Goal: Task Accomplishment & Management: Use online tool/utility

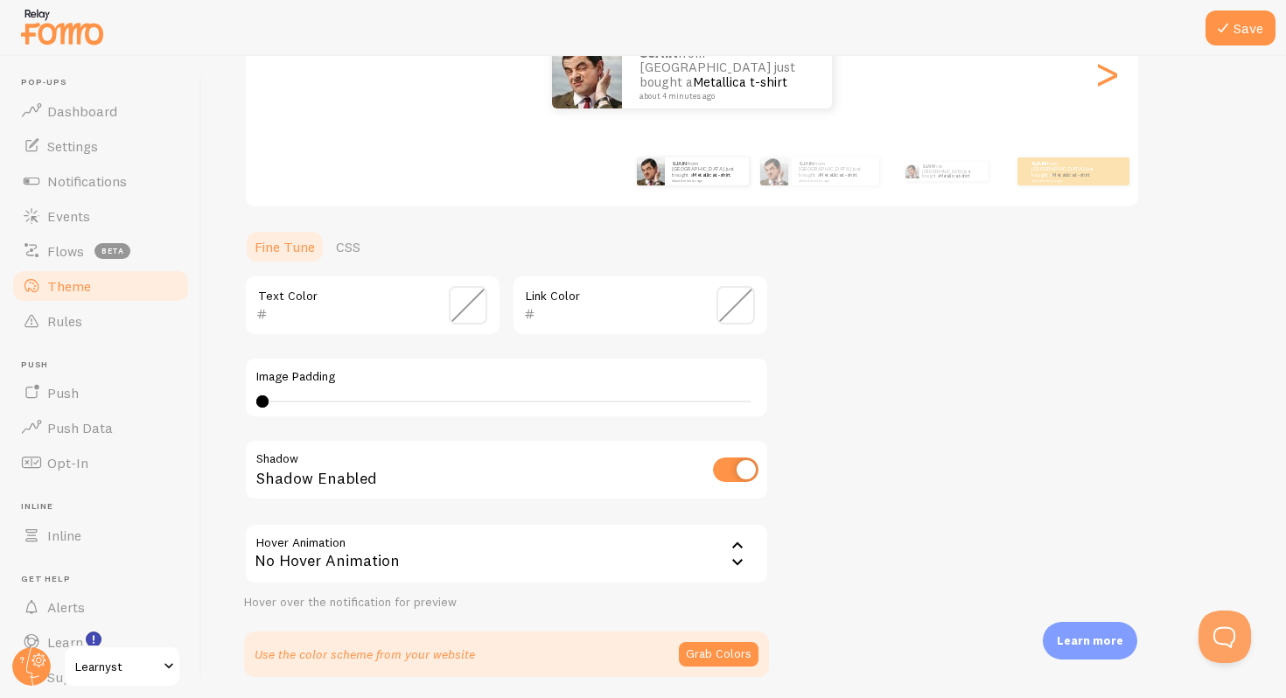
scroll to position [288, 0]
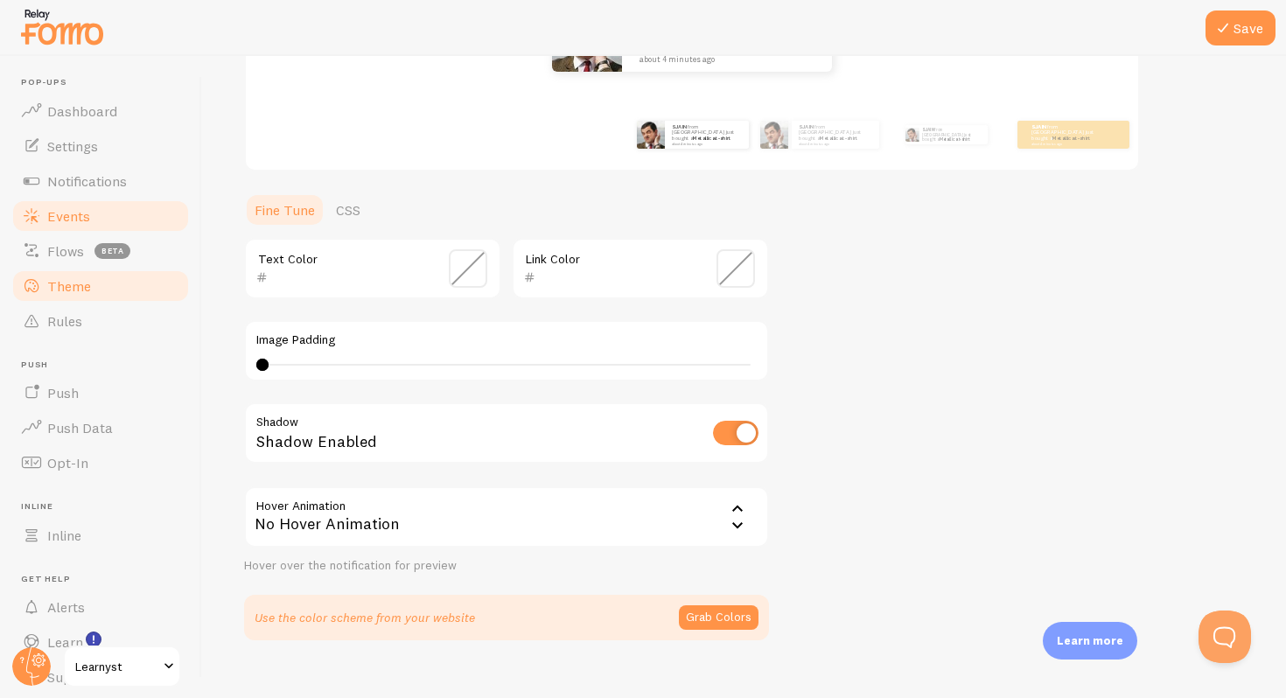
click at [78, 206] on link "Events" at bounding box center [101, 216] width 180 height 35
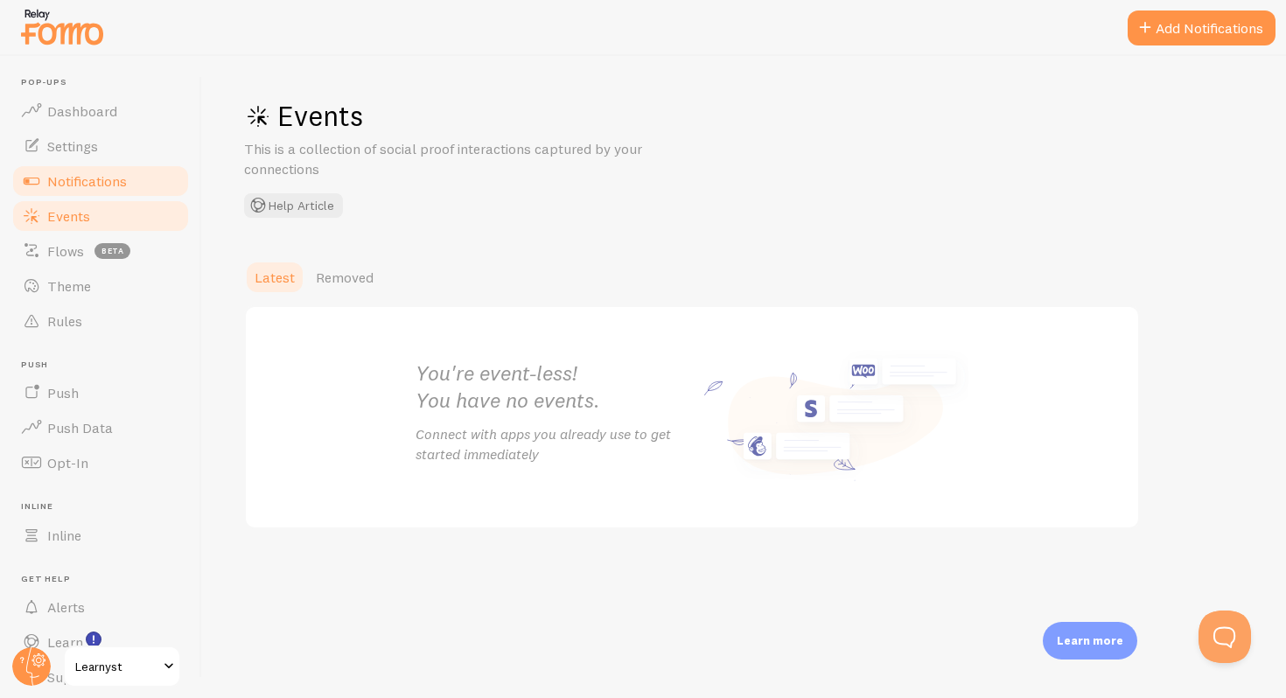
click at [75, 176] on span "Notifications" at bounding box center [87, 181] width 80 height 18
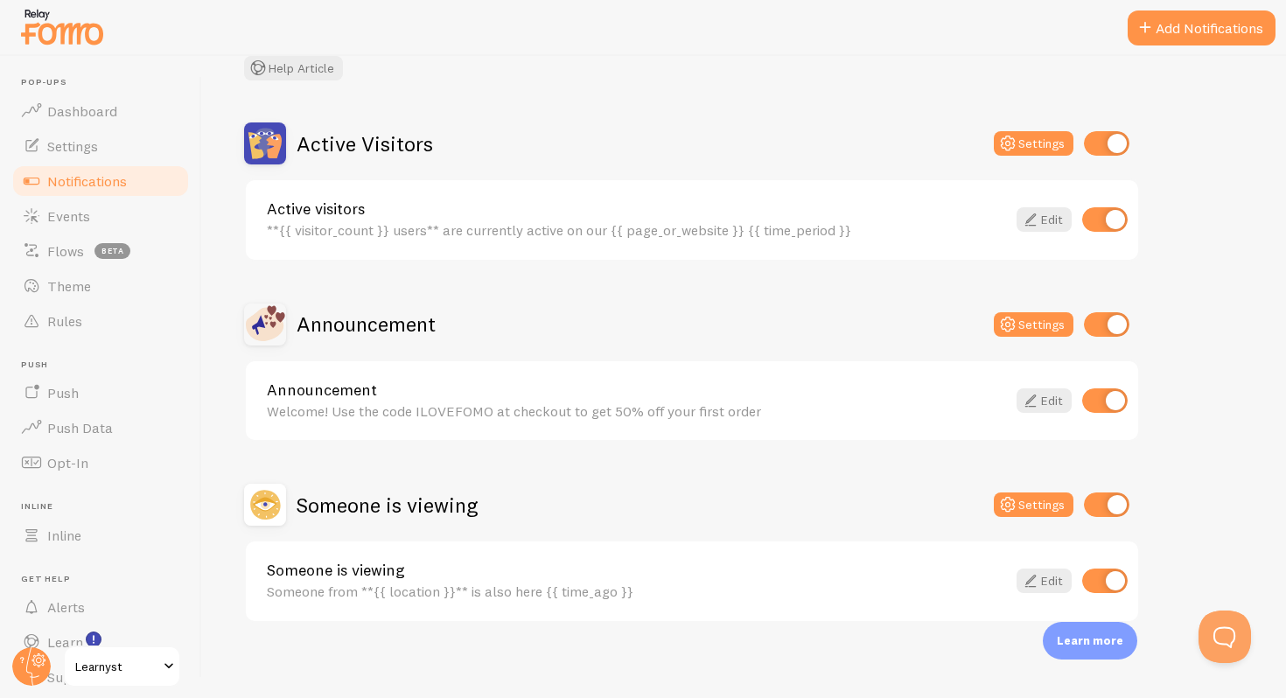
scroll to position [125, 0]
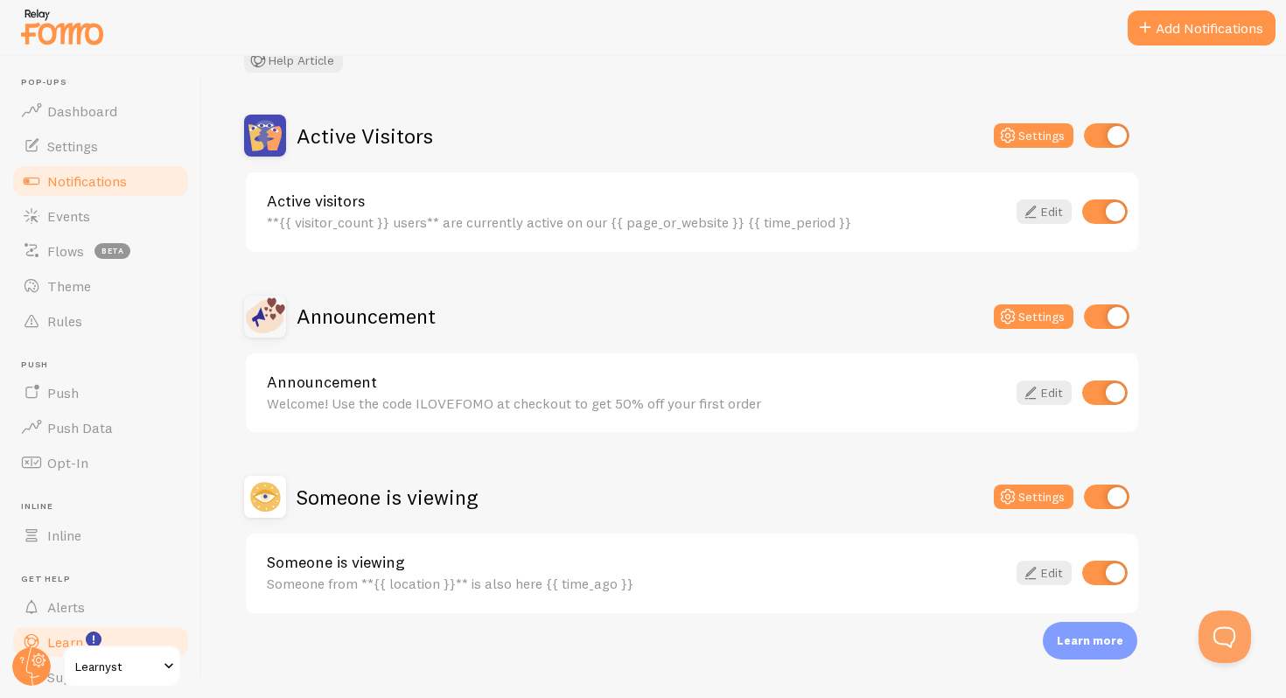
click at [136, 641] on link "Learn" at bounding box center [101, 642] width 180 height 35
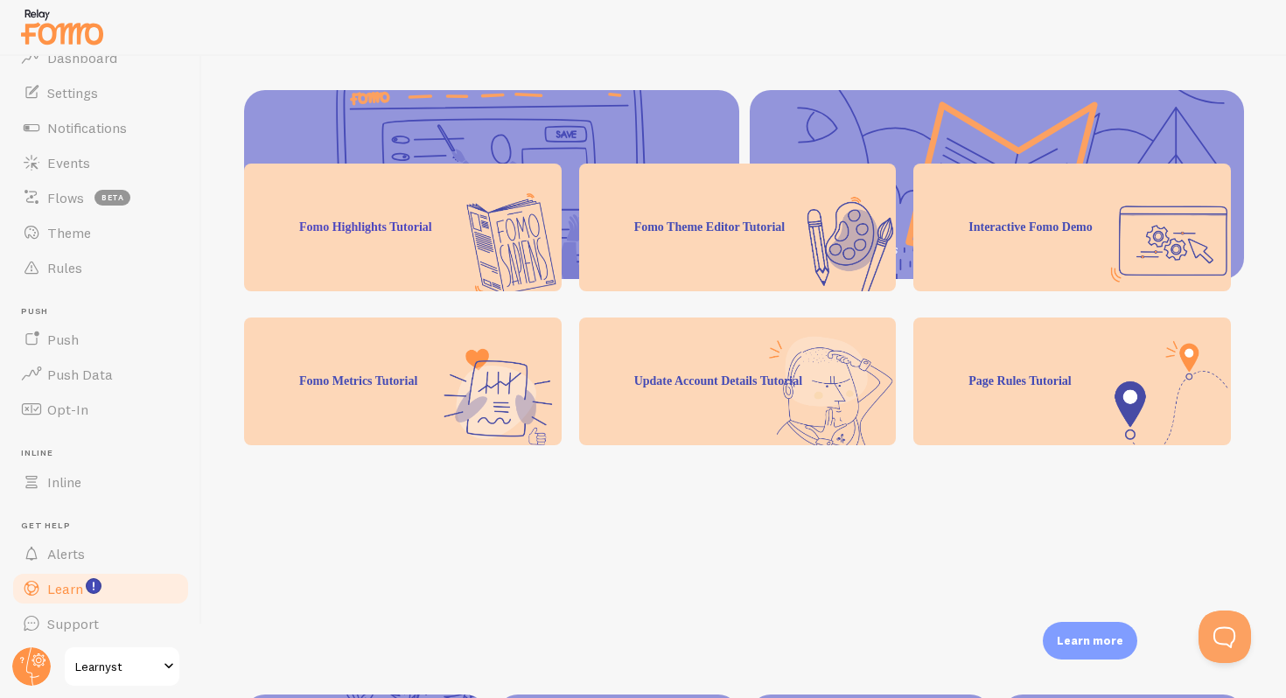
scroll to position [549, 0]
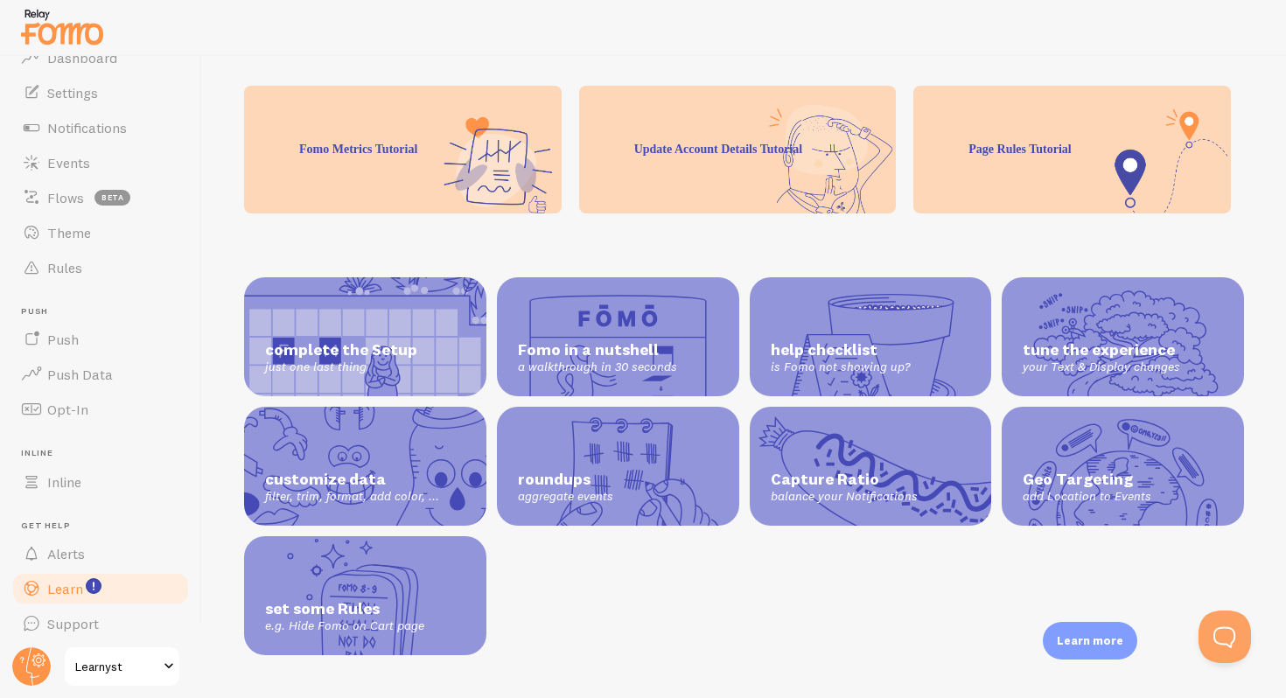
click at [676, 447] on div "roundups aggregate events" at bounding box center [618, 466] width 242 height 119
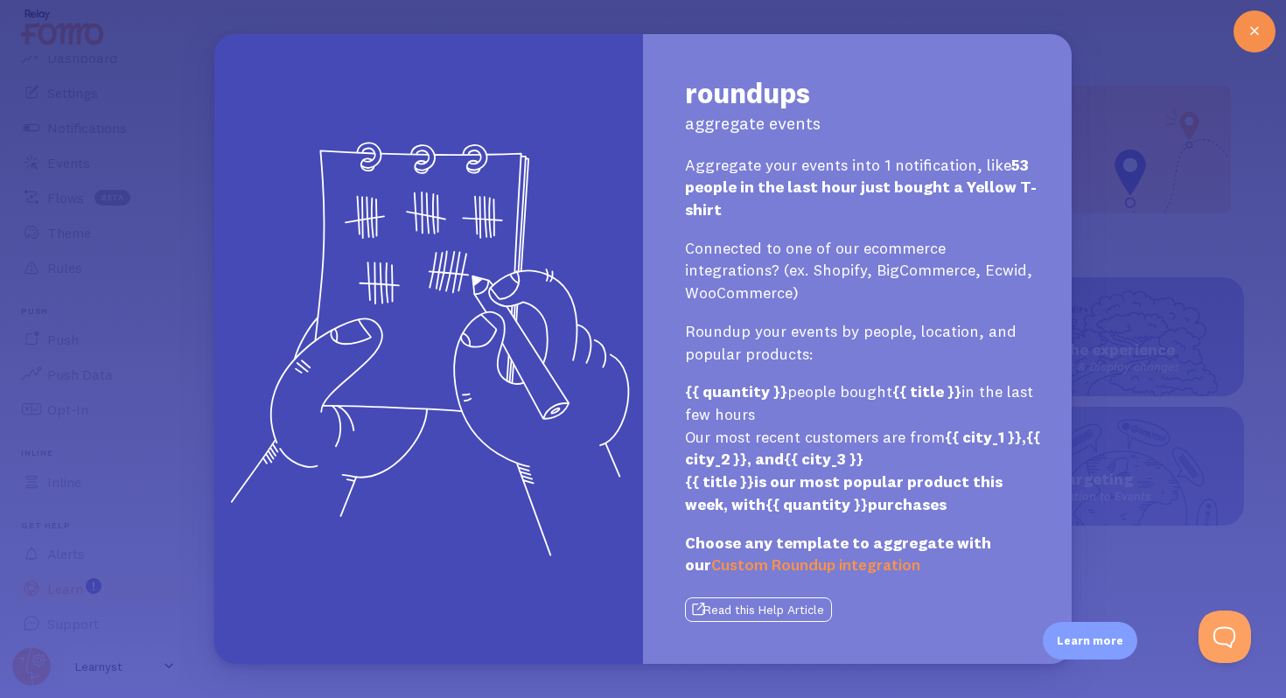
click at [1268, 17] on div at bounding box center [1255, 32] width 42 height 42
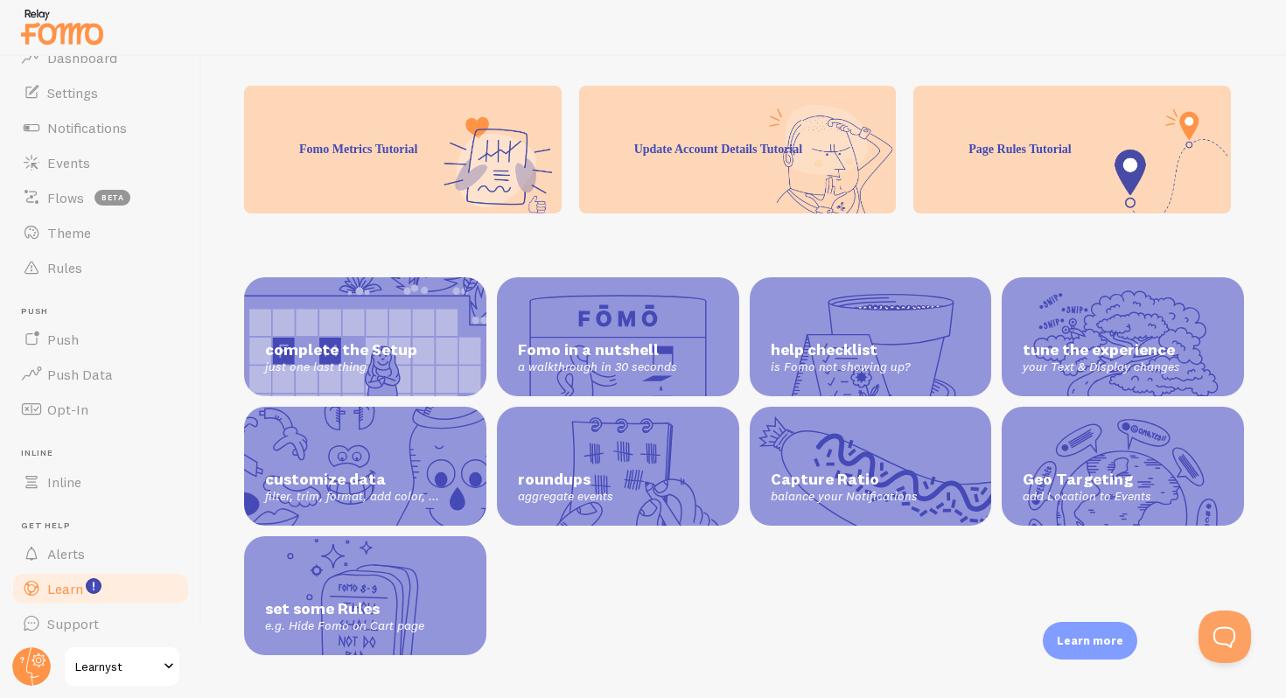
click at [921, 515] on div "complete the Setup just one last thing Fomo in a nutshell a walkthrough in 30 s…" at bounding box center [744, 466] width 1000 height 378
click at [913, 470] on span "Capture Ratio" at bounding box center [871, 480] width 200 height 20
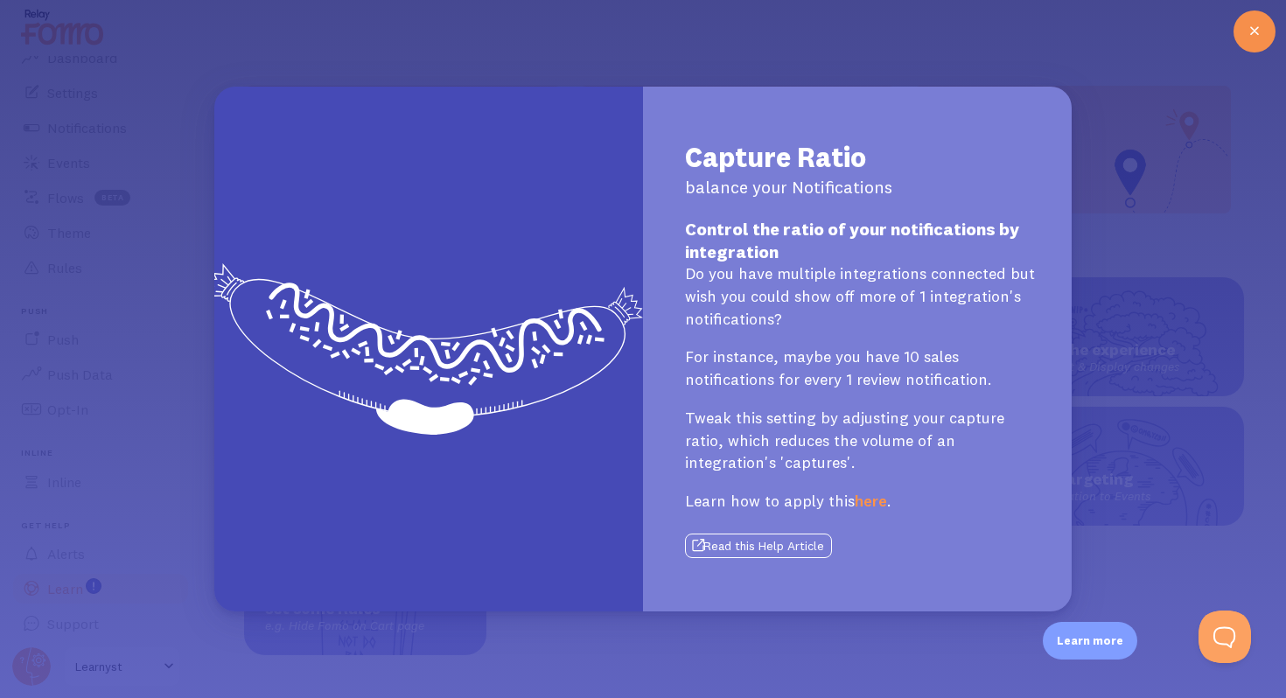
click at [1254, 23] on icon at bounding box center [1254, 31] width 21 height 21
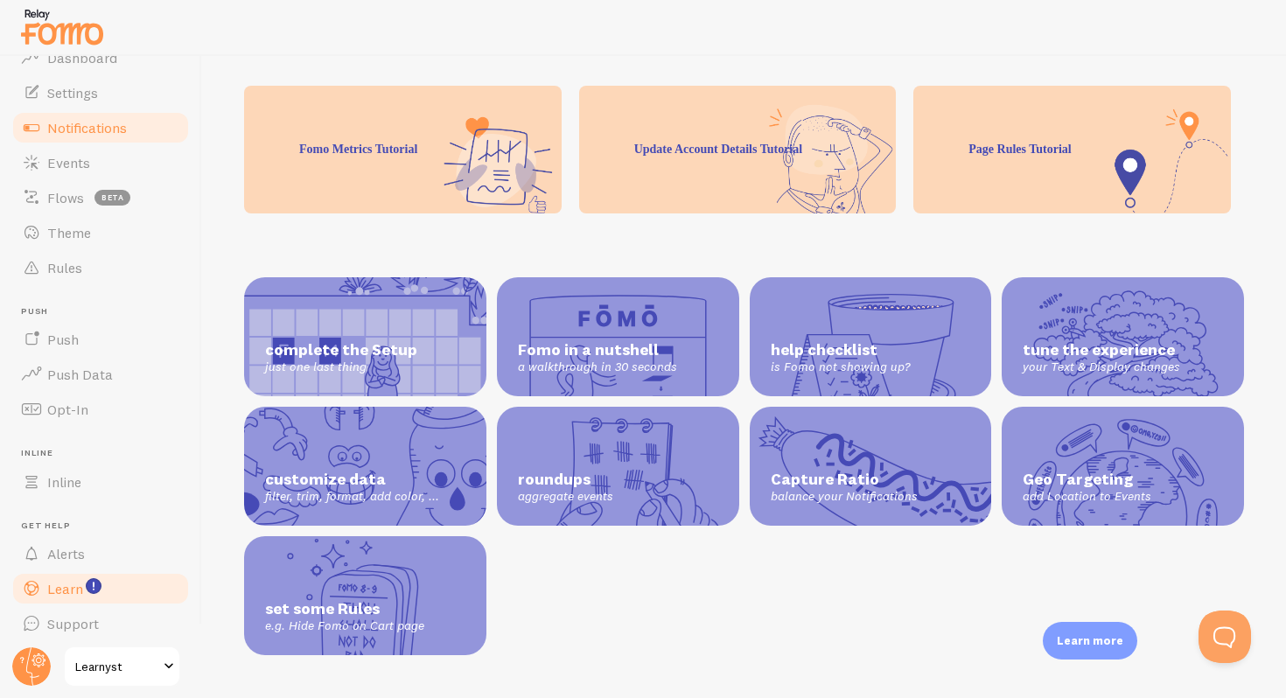
click at [75, 138] on link "Notifications" at bounding box center [101, 127] width 180 height 35
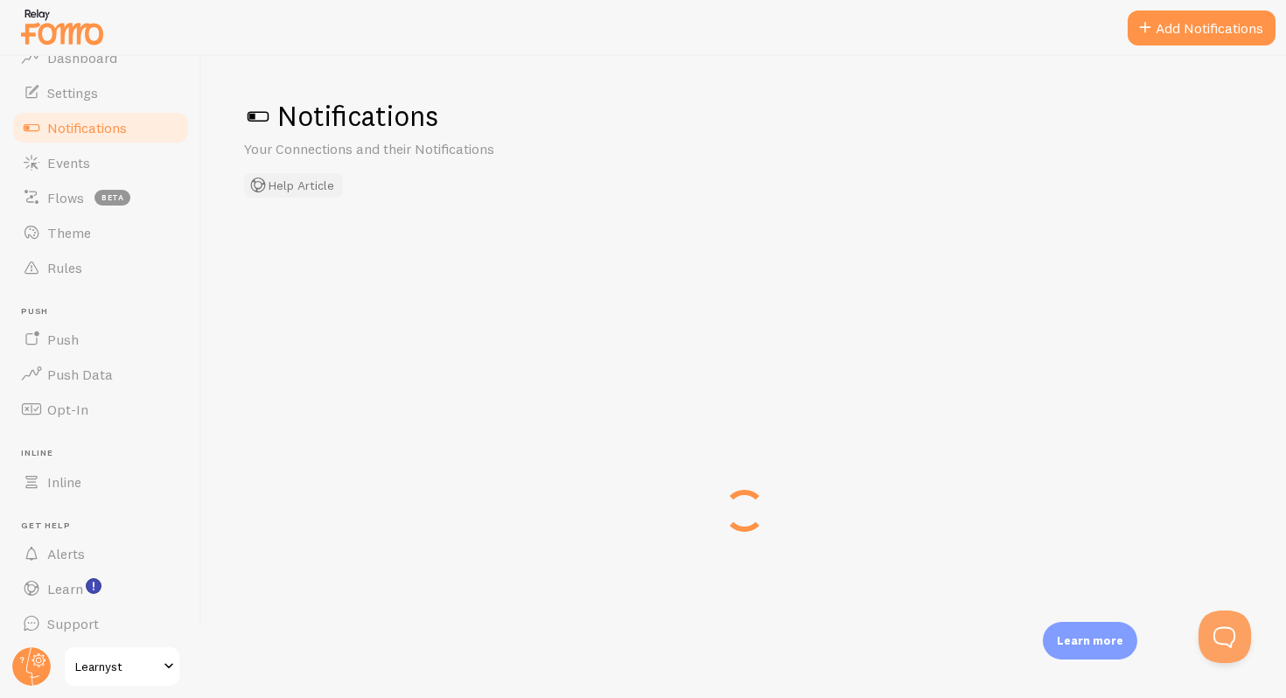
click at [304, 183] on button "Help Article" at bounding box center [293, 185] width 99 height 25
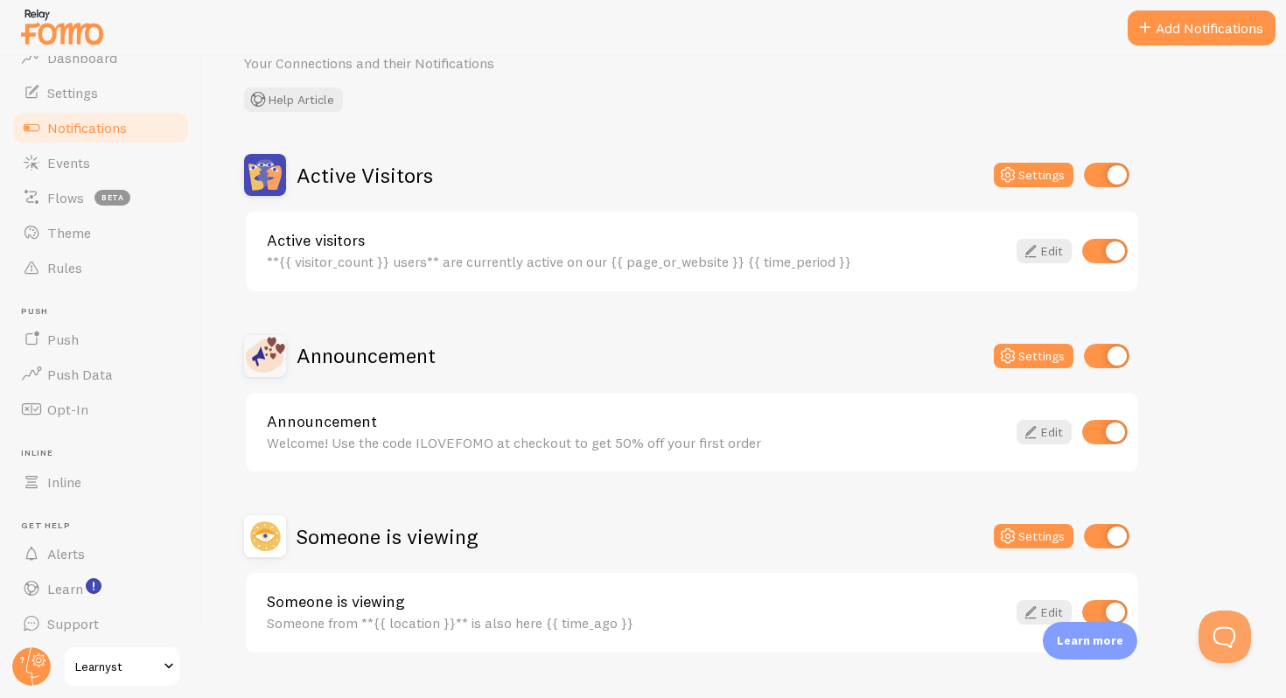
scroll to position [85, 0]
click at [1174, 32] on button "Add Notifications" at bounding box center [1202, 28] width 148 height 35
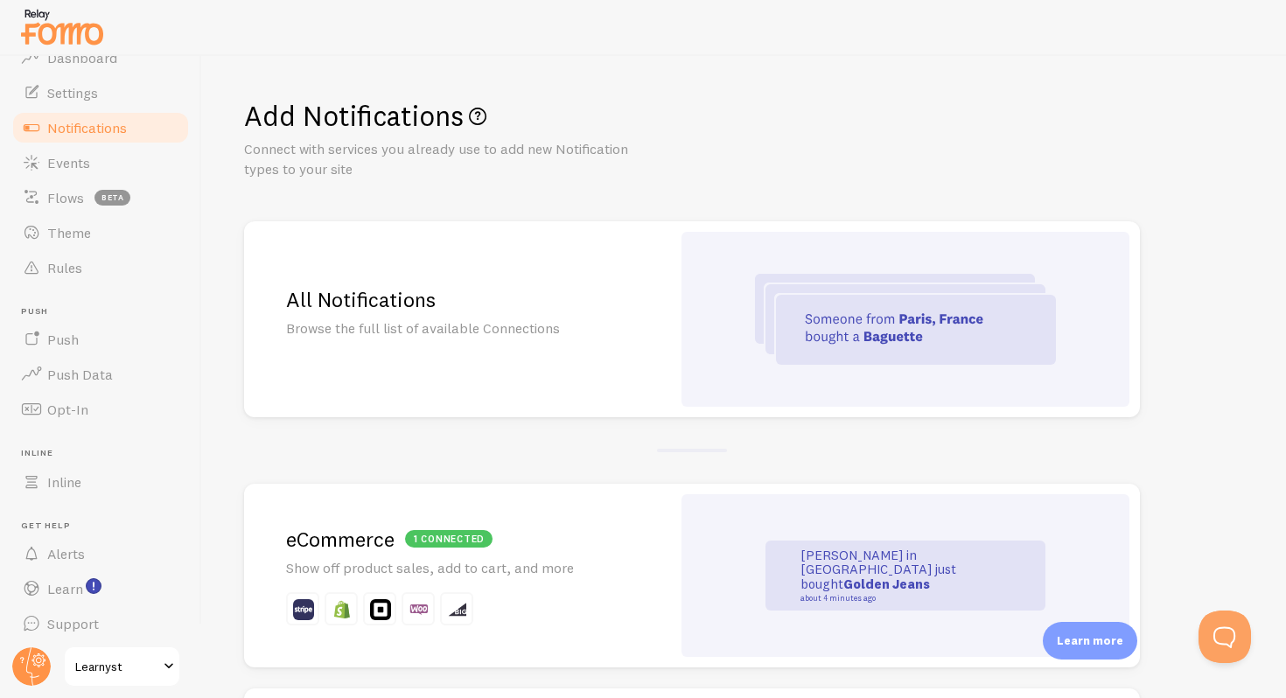
click at [589, 301] on h2 "All Notifications" at bounding box center [457, 299] width 343 height 27
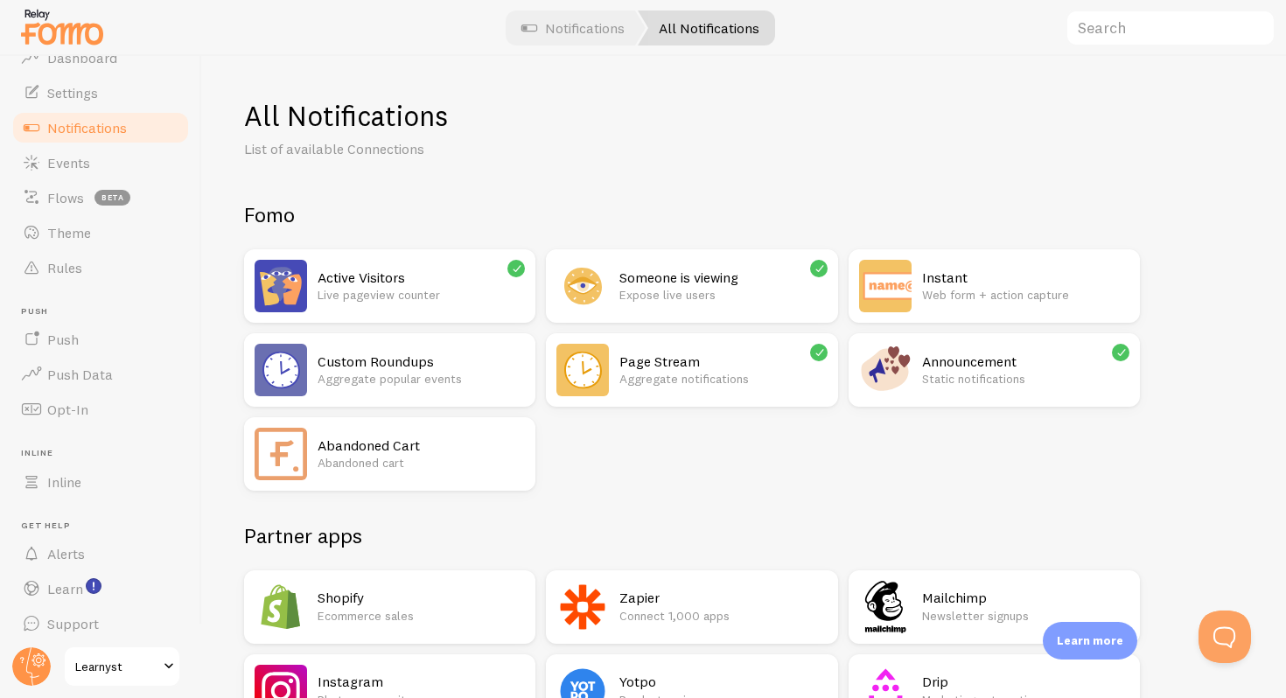
click at [364, 277] on h2 "Active Visitors" at bounding box center [421, 278] width 207 height 18
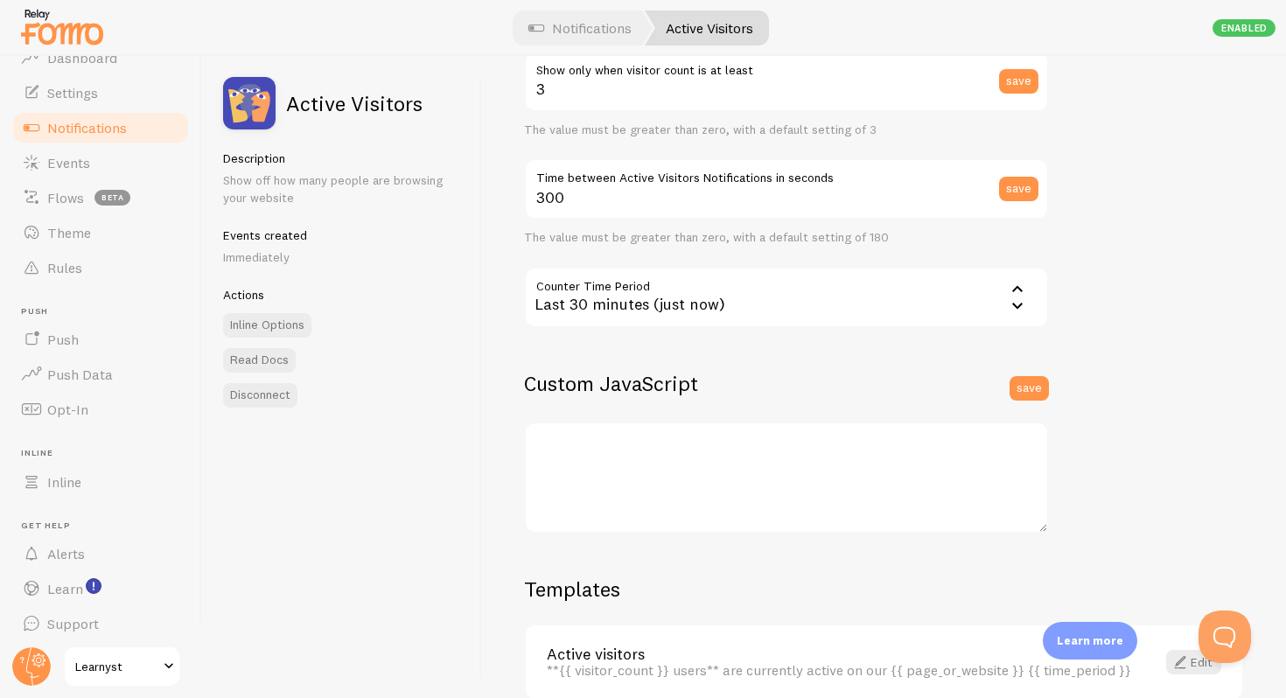
scroll to position [403, 0]
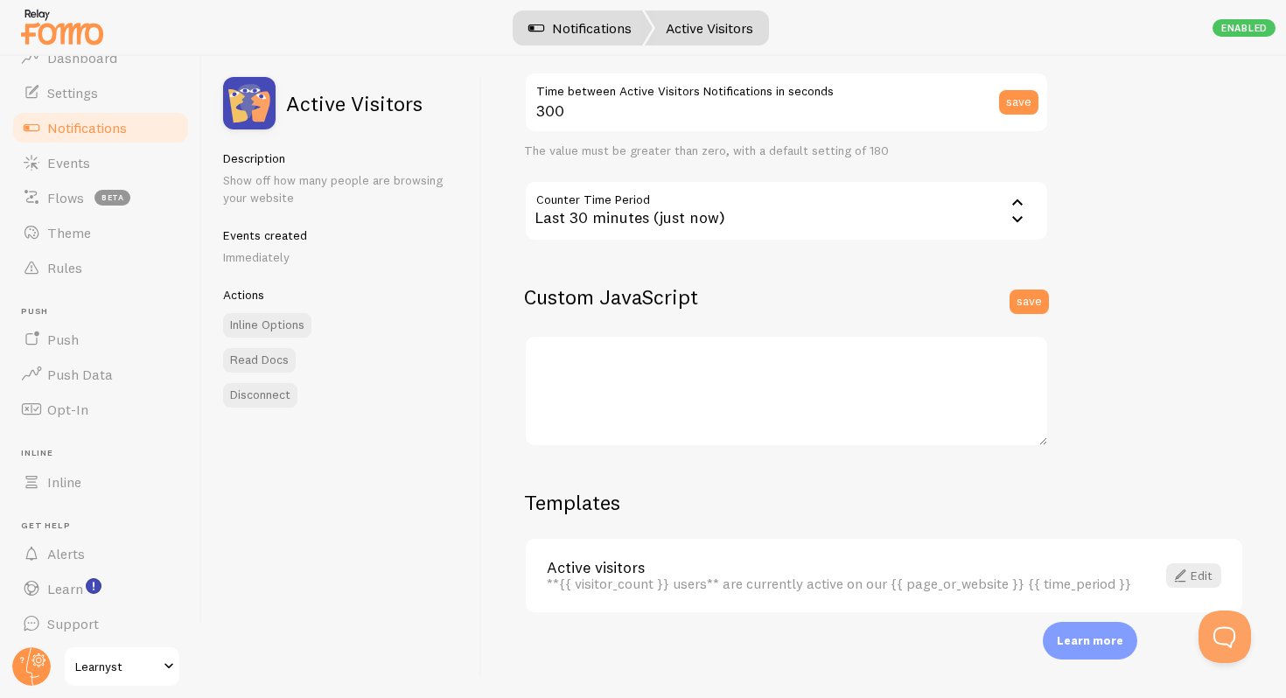
click at [574, 25] on link "Notifications" at bounding box center [580, 28] width 145 height 35
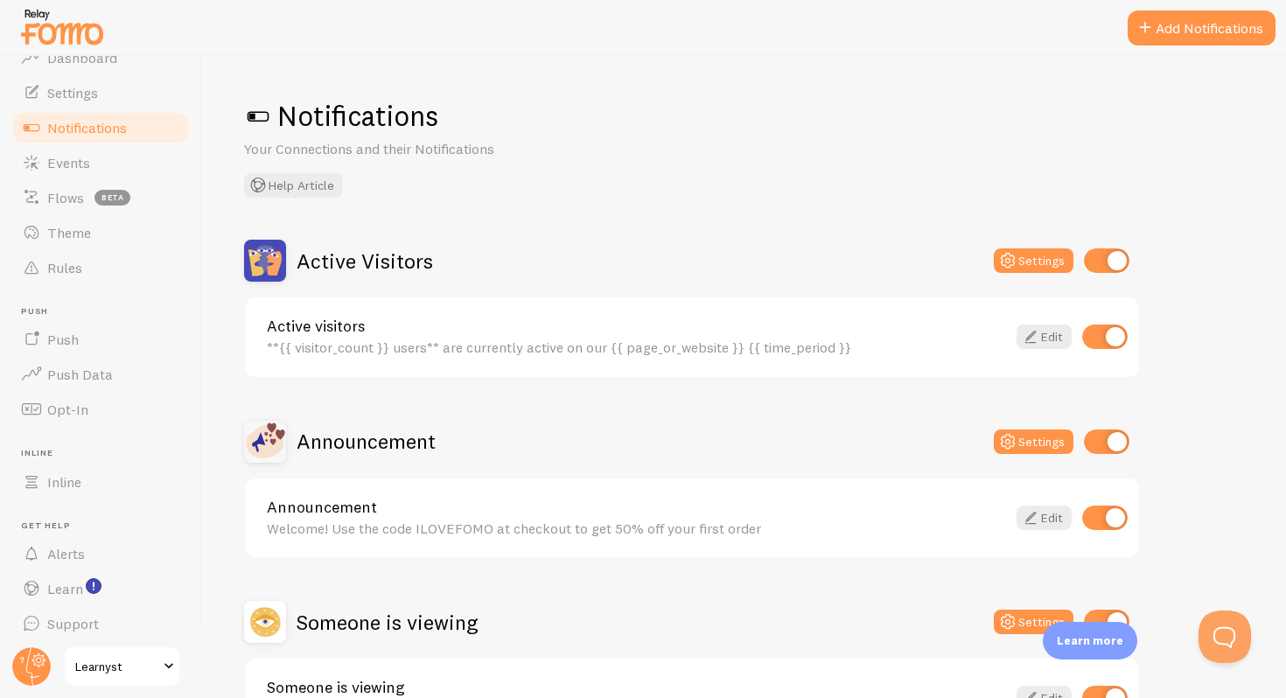
click at [533, 353] on div "**{{ visitor_count }} users** are currently active on our {{ page_or_website }}…" at bounding box center [636, 348] width 739 height 16
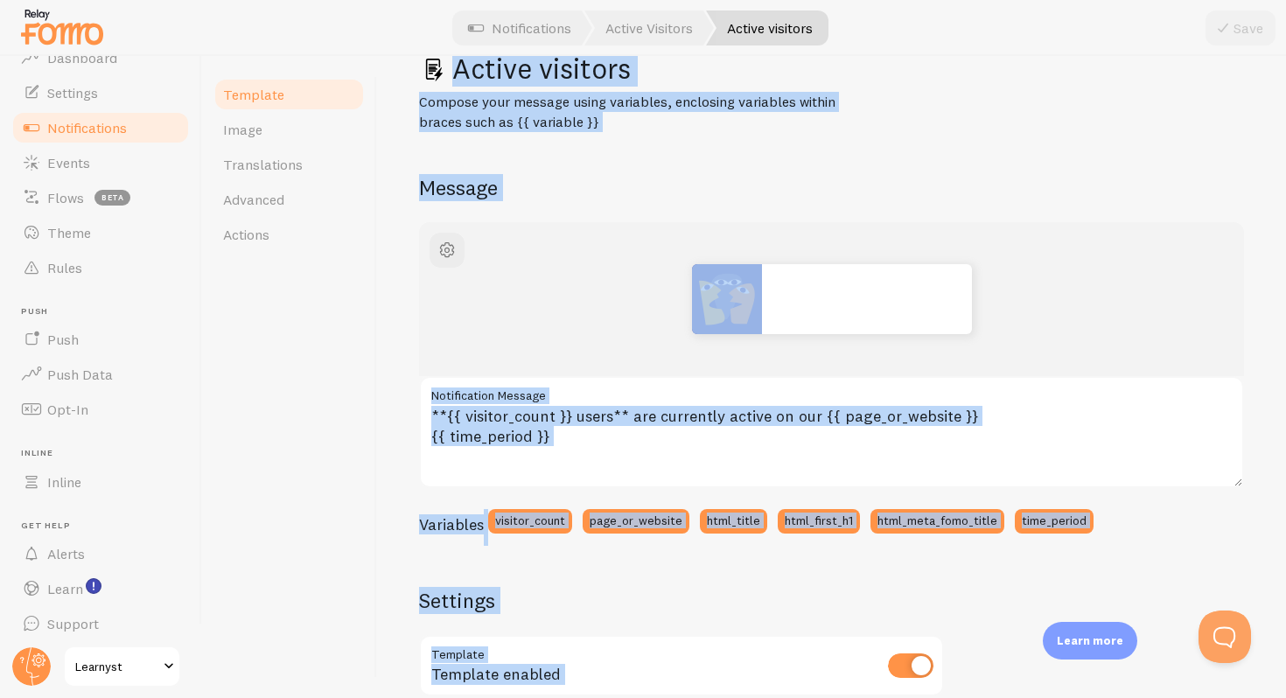
scroll to position [61, 0]
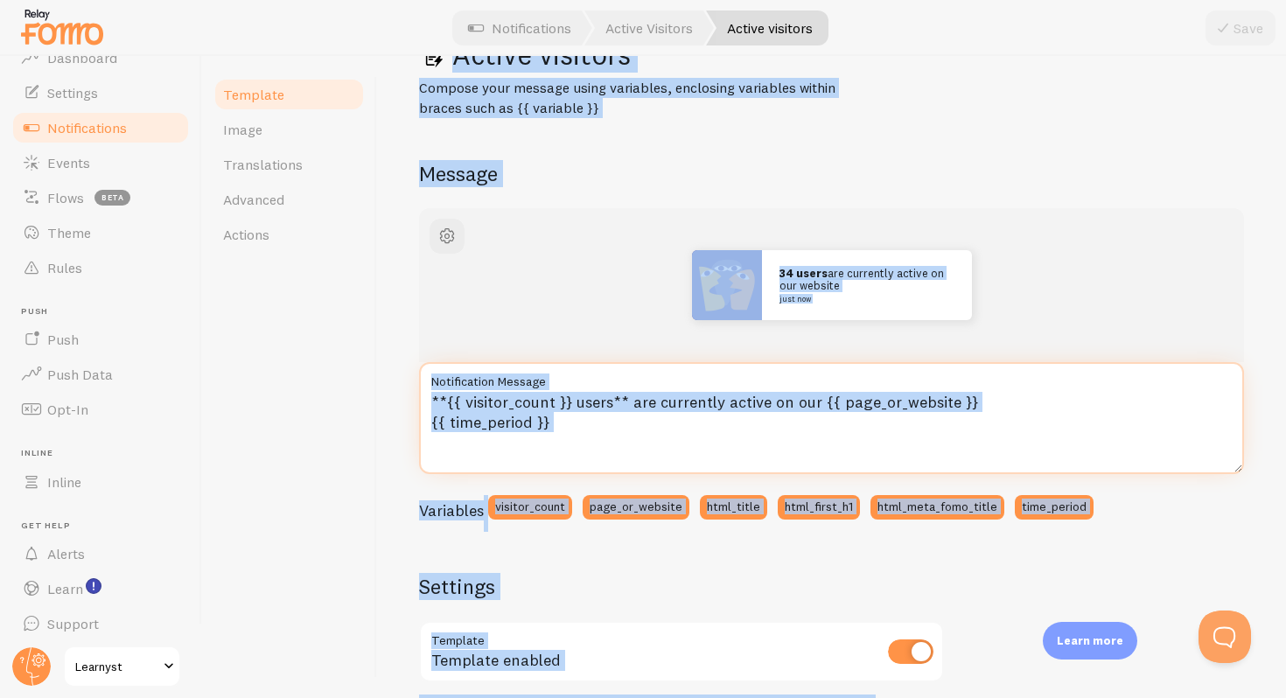
click at [508, 403] on textarea "**{{ visitor_count }} users** are currently active on our {{ page_or_website }}…" at bounding box center [831, 418] width 825 height 112
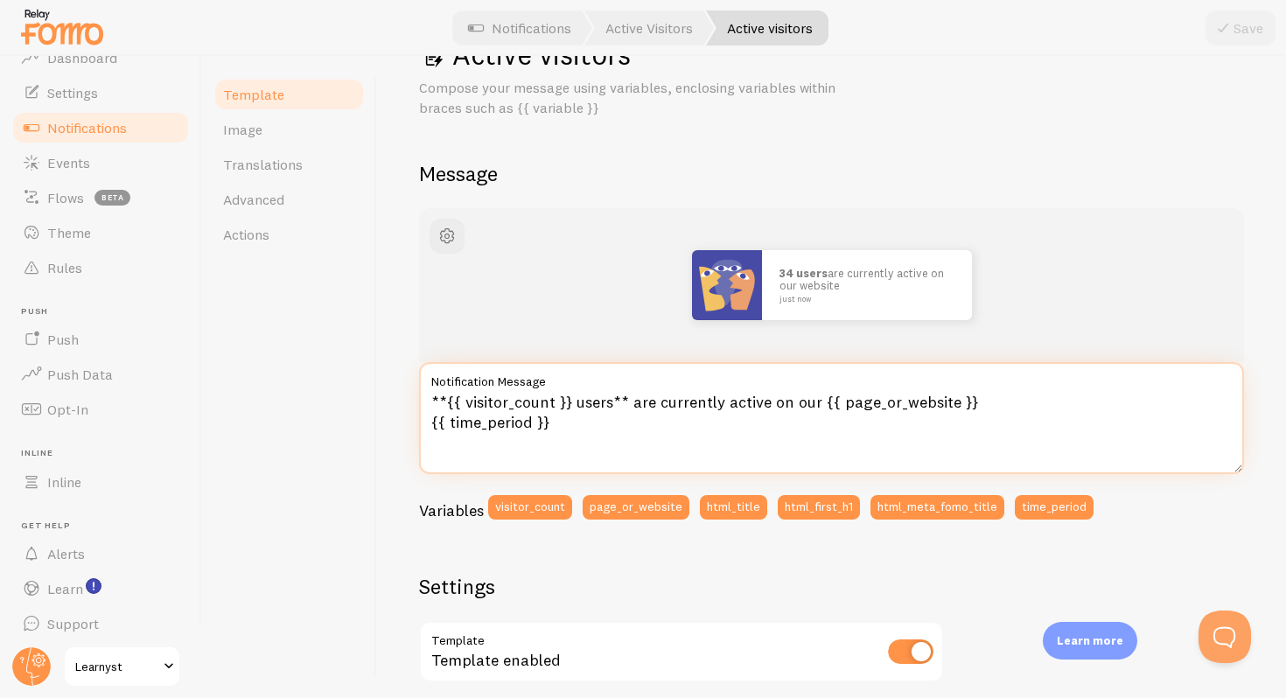
click at [524, 401] on textarea "**{{ visitor_count }} users** are currently active on our {{ page_or_website }}…" at bounding box center [831, 418] width 825 height 112
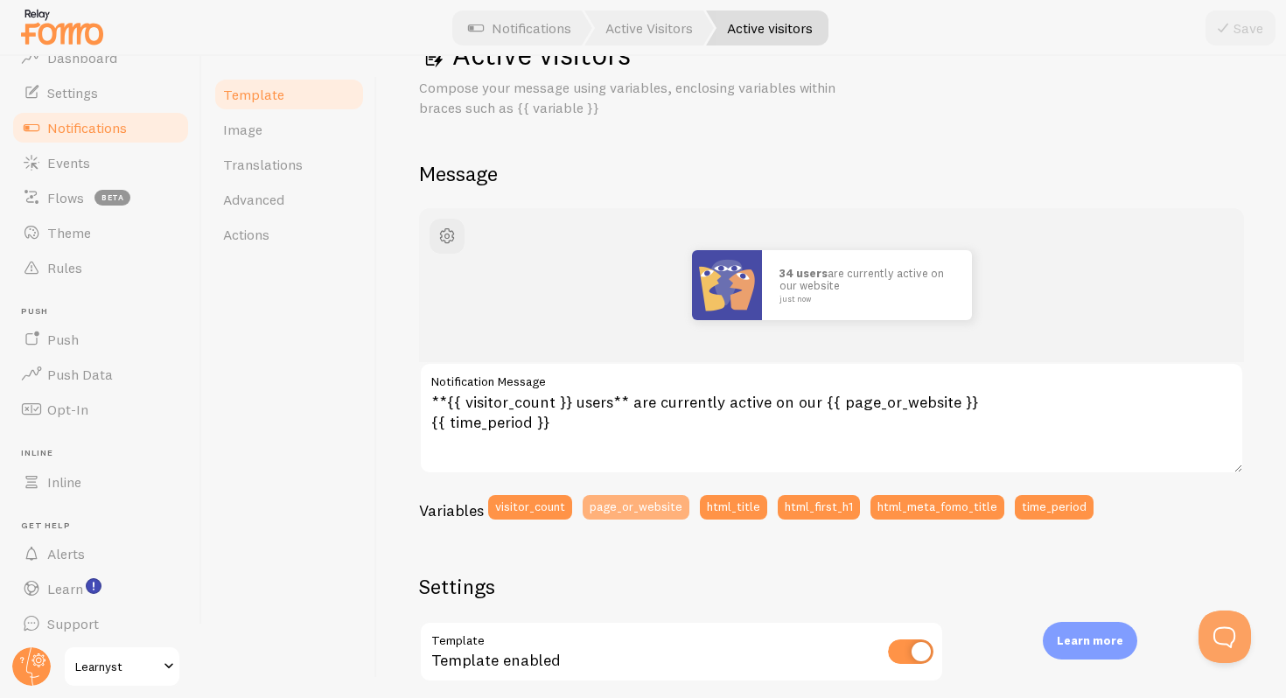
click at [625, 502] on button "page_or_website" at bounding box center [636, 507] width 107 height 25
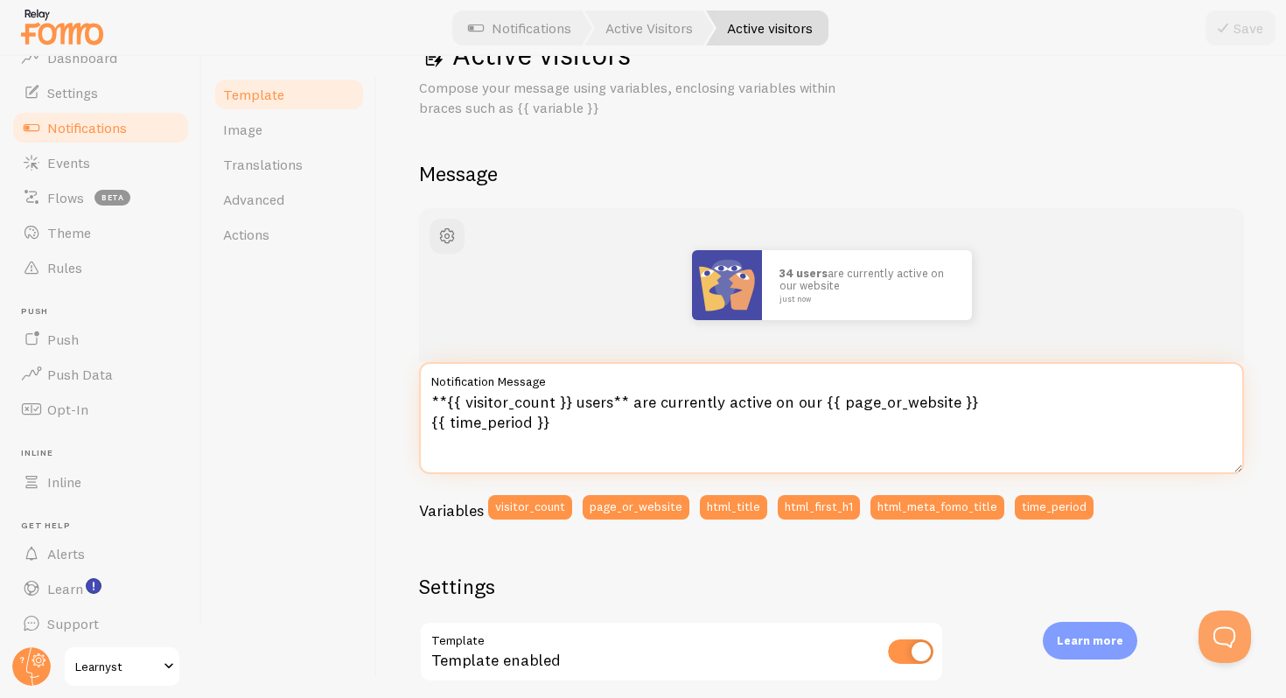
click at [879, 399] on textarea "**{{ visitor_count }} users** are currently active on our {{ page_or_website }}…" at bounding box center [831, 418] width 825 height 112
type textarea "**{{ visitor_count }} users** are currently active on our {{ page_or_website }}…"
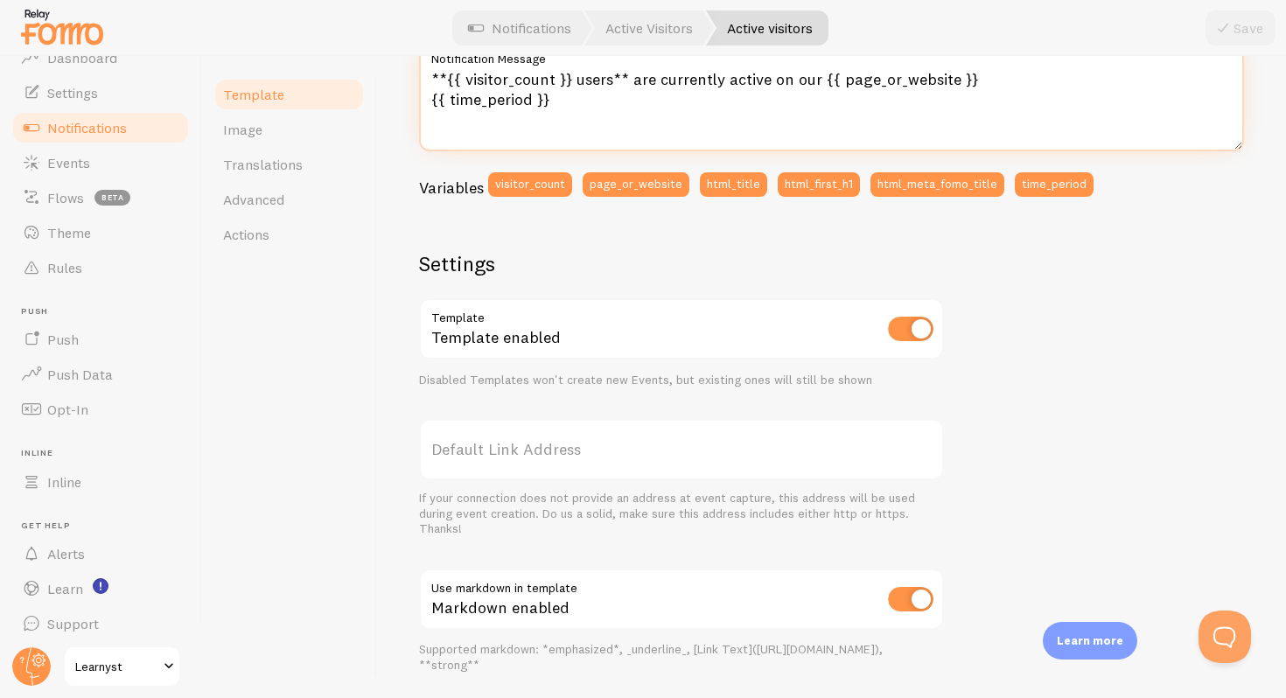
scroll to position [566, 0]
